Goal: Task Accomplishment & Management: Manage account settings

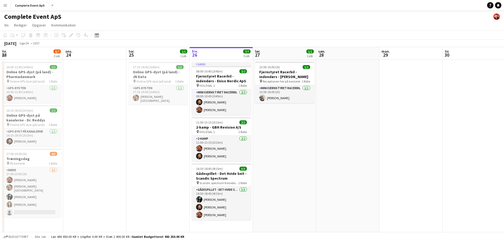
click at [25, 3] on button "Complete Event ApS Luk" at bounding box center [30, 5] width 38 height 10
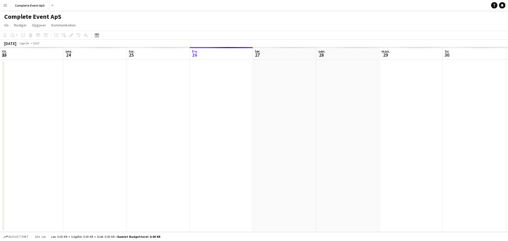
scroll to position [0, 126]
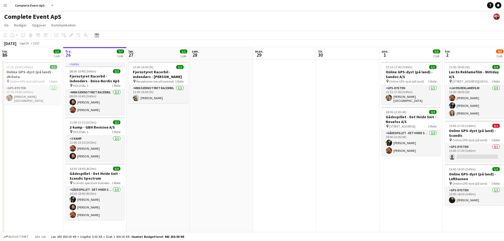
click at [3, 6] on app-icon "Menu" at bounding box center [5, 5] width 4 height 4
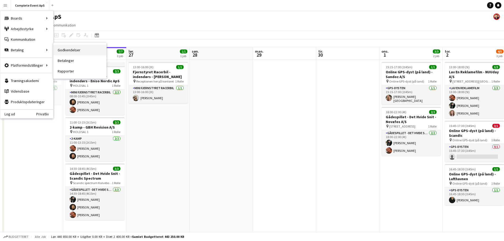
click at [66, 51] on link "Godkendelser" at bounding box center [79, 50] width 53 height 11
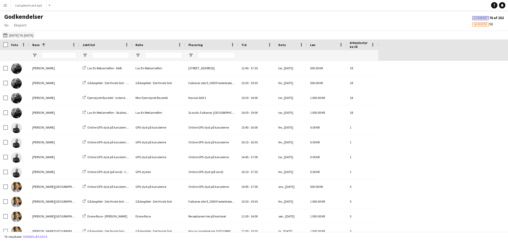
click at [19, 35] on button "[DATE] til [DATE] [DATE] til [DATE]" at bounding box center [18, 35] width 32 height 6
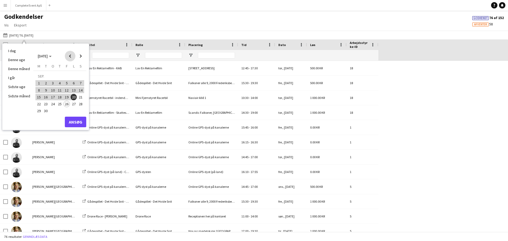
click at [71, 56] on span "Previous month" at bounding box center [70, 56] width 11 height 11
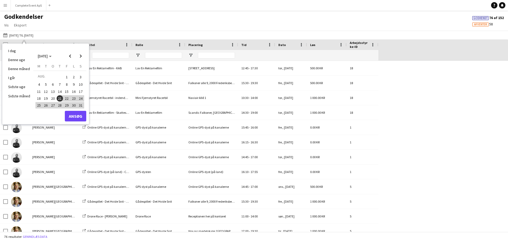
click at [59, 98] on span "21" at bounding box center [60, 98] width 6 height 6
click at [81, 55] on span "Next month" at bounding box center [80, 56] width 11 height 11
click at [72, 97] on span "20" at bounding box center [74, 97] width 6 height 6
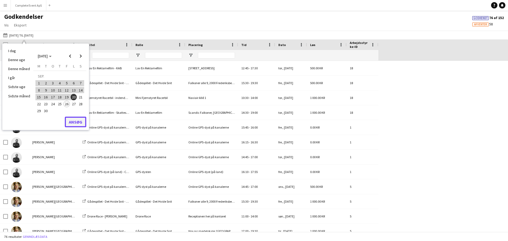
click at [75, 122] on button "Ansøg" at bounding box center [75, 122] width 21 height 11
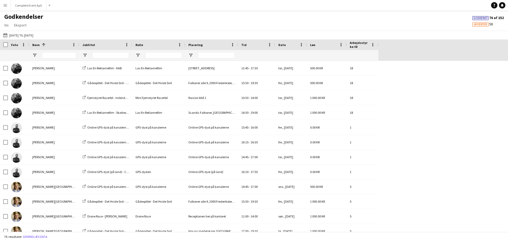
click at [478, 18] on span "Godkendt" at bounding box center [480, 17] width 14 height 3
click at [20, 25] on span "Eksport" at bounding box center [20, 25] width 12 height 5
click at [30, 38] on span "Eksporter som XLSX" at bounding box center [32, 36] width 32 height 5
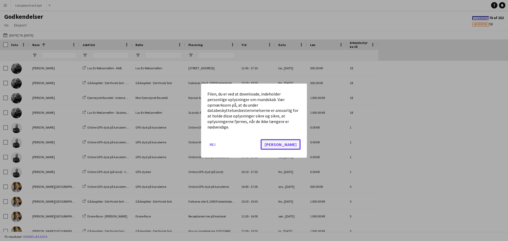
click at [297, 142] on button "[PERSON_NAME]" at bounding box center [280, 144] width 40 height 11
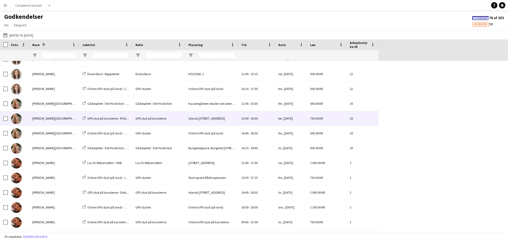
click at [70, 120] on div "[PERSON_NAME][GEOGRAPHIC_DATA]" at bounding box center [54, 118] width 50 height 15
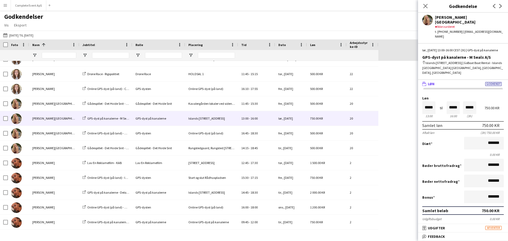
click at [468, 29] on div "t. [PHONE_NUMBER] | [EMAIL_ADDRESS][DOMAIN_NAME]" at bounding box center [469, 34] width 69 height 10
click at [484, 26] on div "[PERSON_NAME] star Ikke vurderet t. [PHONE_NUMBER] | [EMAIL_ADDRESS][DOMAIN_NAM…" at bounding box center [463, 26] width 90 height 26
drag, startPoint x: 487, startPoint y: 26, endPoint x: 456, endPoint y: 28, distance: 30.2
click at [456, 28] on div "[PERSON_NAME] star Ikke vurderet t. [PHONE_NUMBER] | [EMAIL_ADDRESS][DOMAIN_NAM…" at bounding box center [463, 26] width 90 height 26
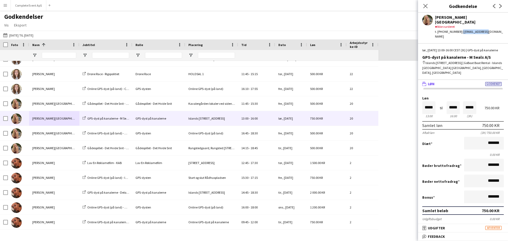
copy div "[EMAIL_ADDRESS][DOMAIN_NAME]"
